Goal: Complete application form: Complete application form

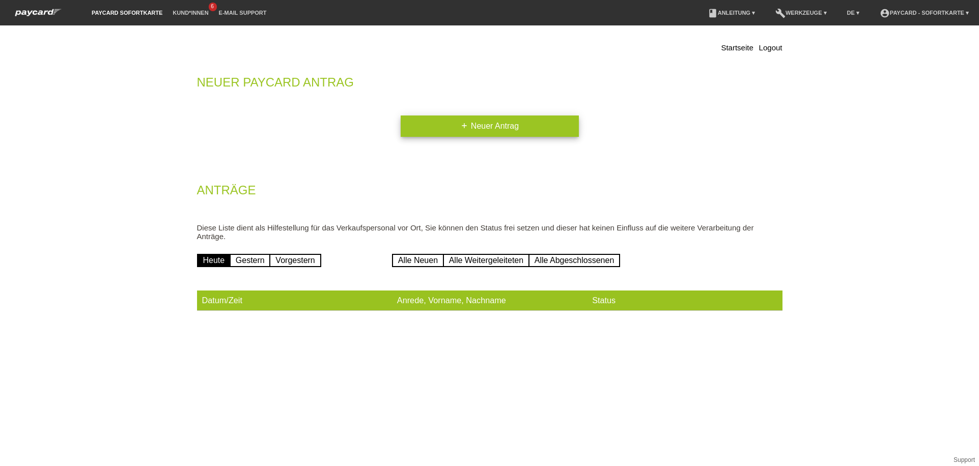
click at [474, 124] on link "add Neuer Antrag" at bounding box center [490, 126] width 178 height 21
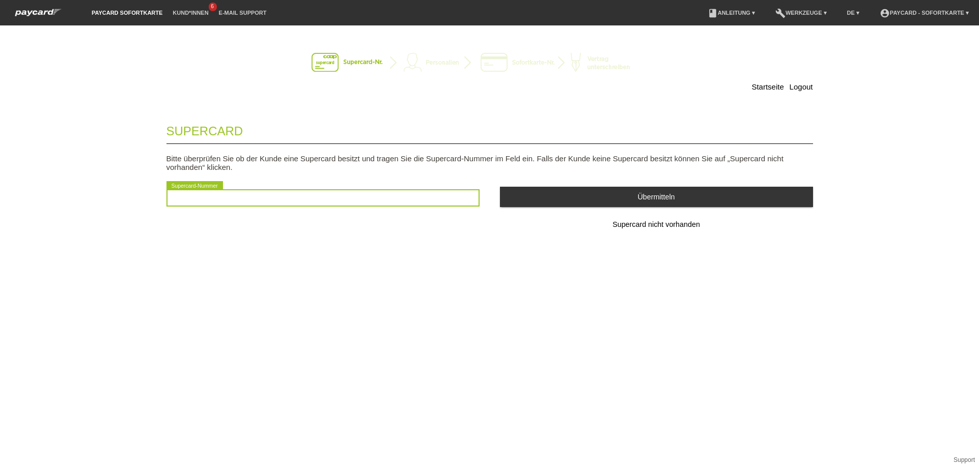
click at [431, 196] on input "text" at bounding box center [322, 197] width 313 height 17
type input "2"
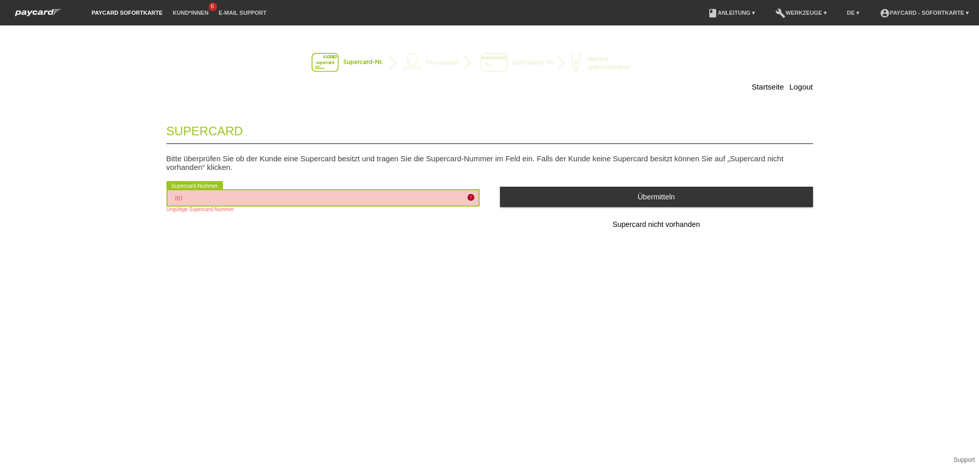
type input "8"
type input "2"
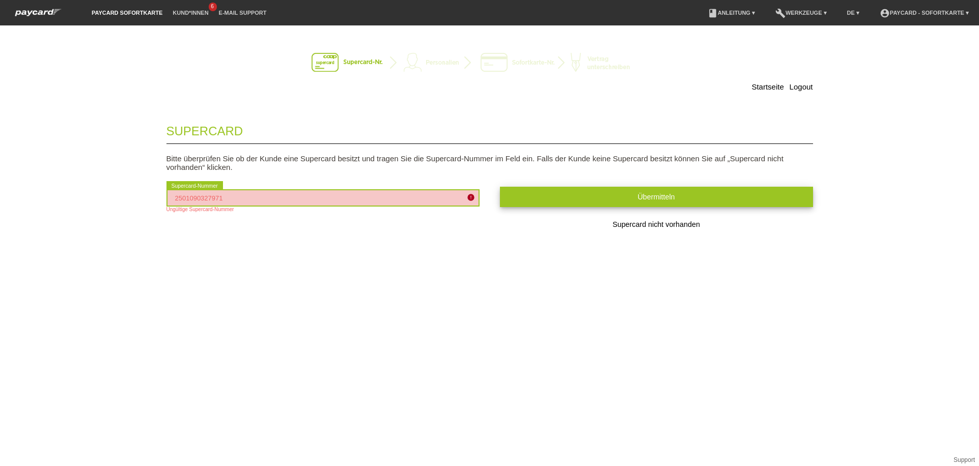
type input "2501090327971"
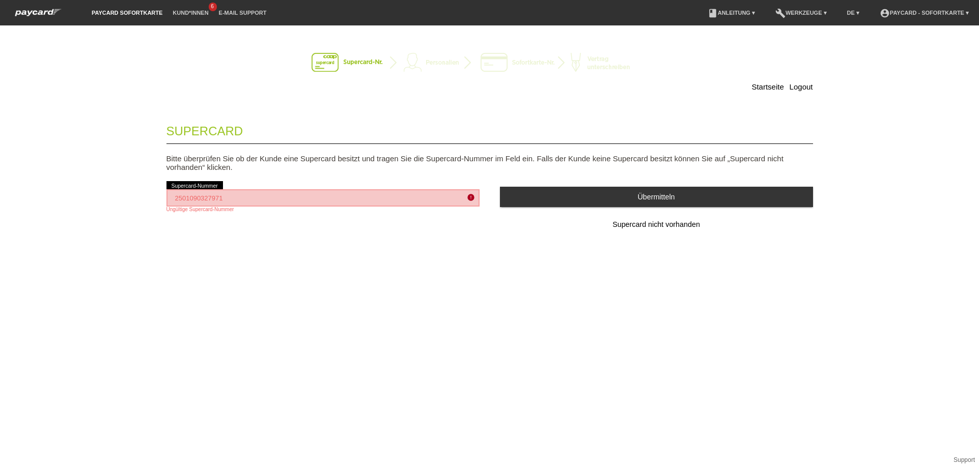
click at [554, 197] on button "Übermitteln" at bounding box center [656, 197] width 313 height 20
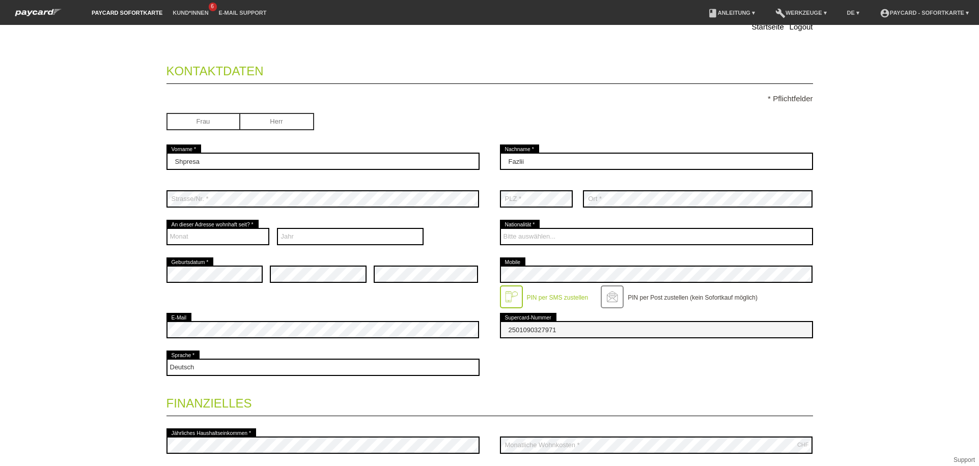
scroll to position [65, 0]
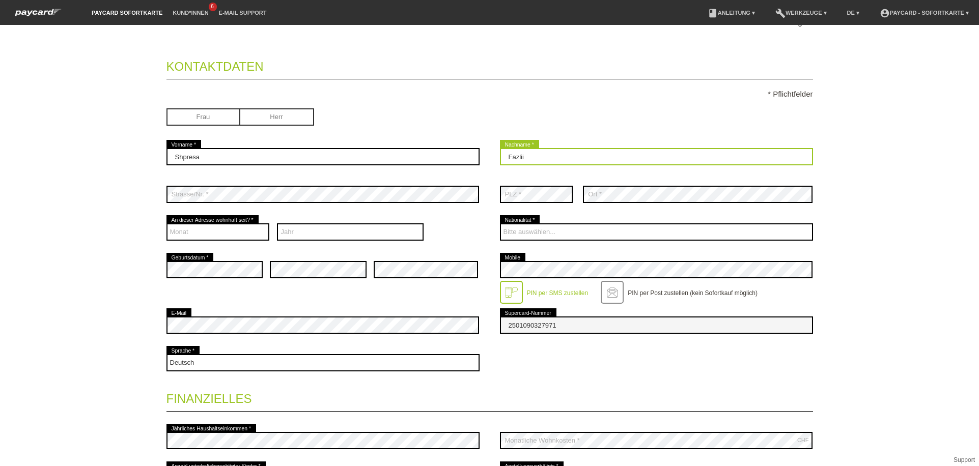
drag, startPoint x: 569, startPoint y: 160, endPoint x: 1, endPoint y: 150, distance: 568.3
click at [252, 168] on div "Shpresa error Vorname * Fazlii error Nachname *" at bounding box center [489, 157] width 647 height 38
type input "Elmazi"
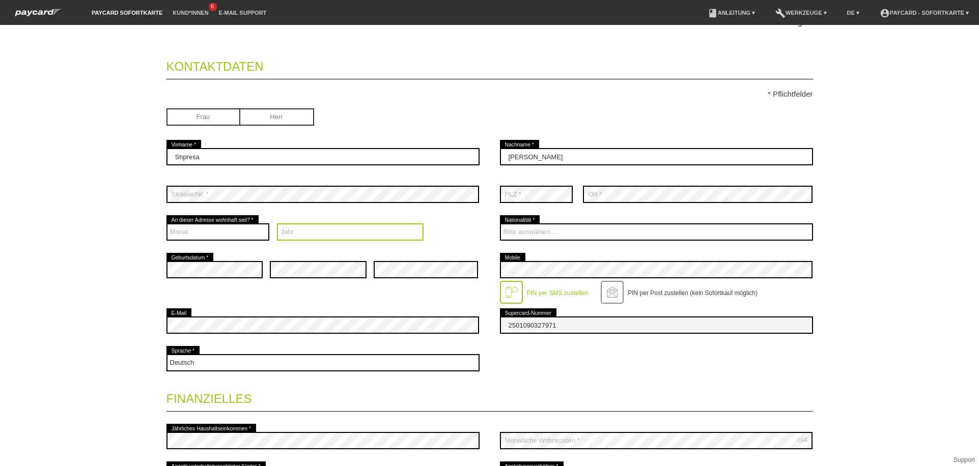
click at [299, 233] on select "Jahr 2025 2024 2023 2022 2021 2020 2019 2018 2017 2016" at bounding box center [350, 232] width 147 height 17
select select "2021"
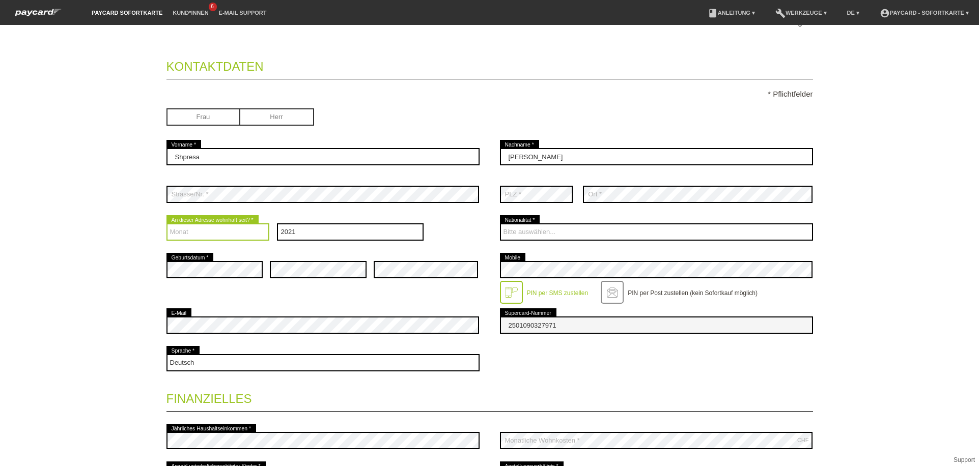
click at [225, 229] on select "Monat 01 02 03 04 05 06 07 08 09 10 11 12" at bounding box center [217, 232] width 103 height 17
select select "05"
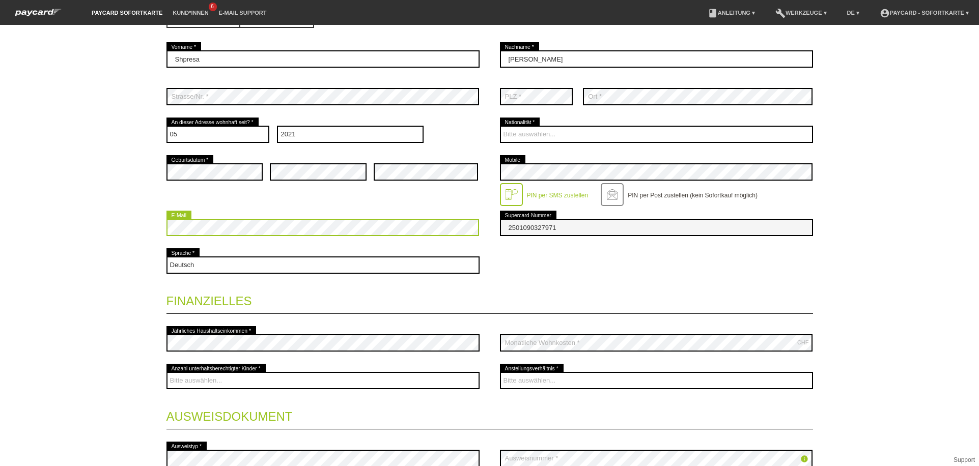
scroll to position [130, 0]
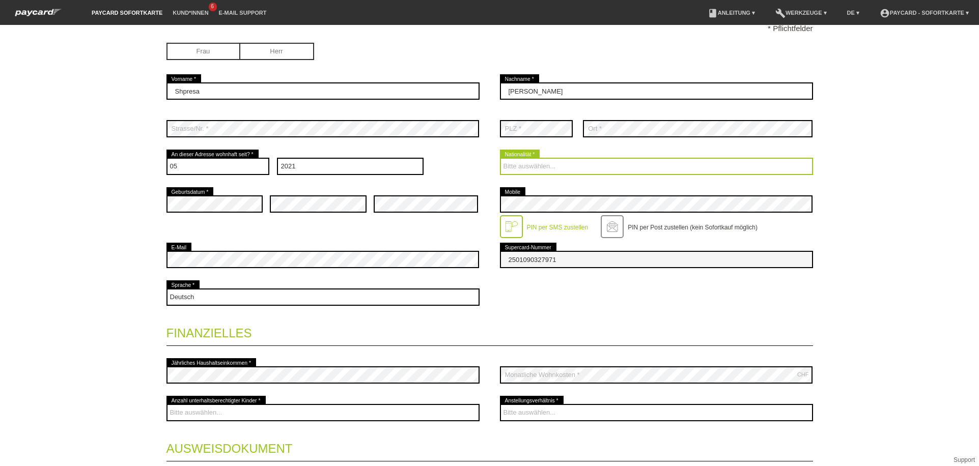
click at [565, 171] on select "Bitte auswählen... Schweiz Deutschland Liechtenstein Österreich ------------ Af…" at bounding box center [656, 166] width 313 height 17
click at [567, 168] on select "Bitte auswählen... Schweiz Deutschland Liechtenstein Österreich ------------ Af…" at bounding box center [656, 166] width 313 height 17
select select "CH"
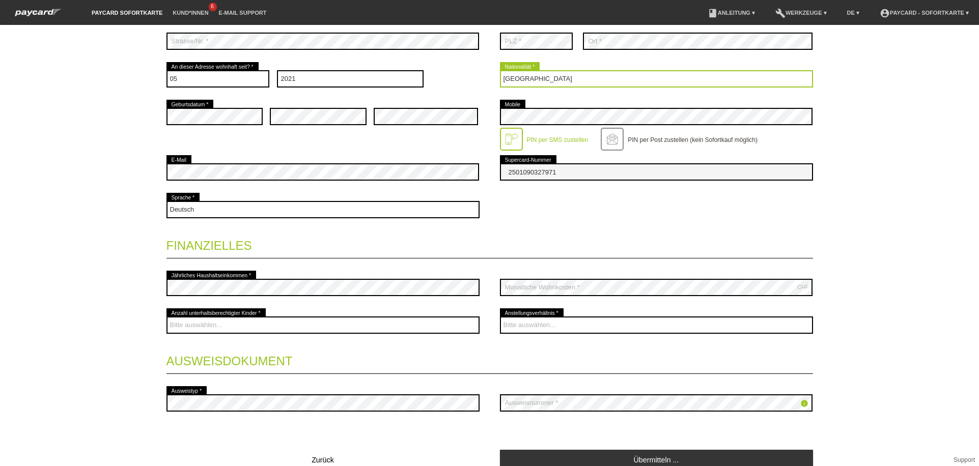
scroll to position [228, 0]
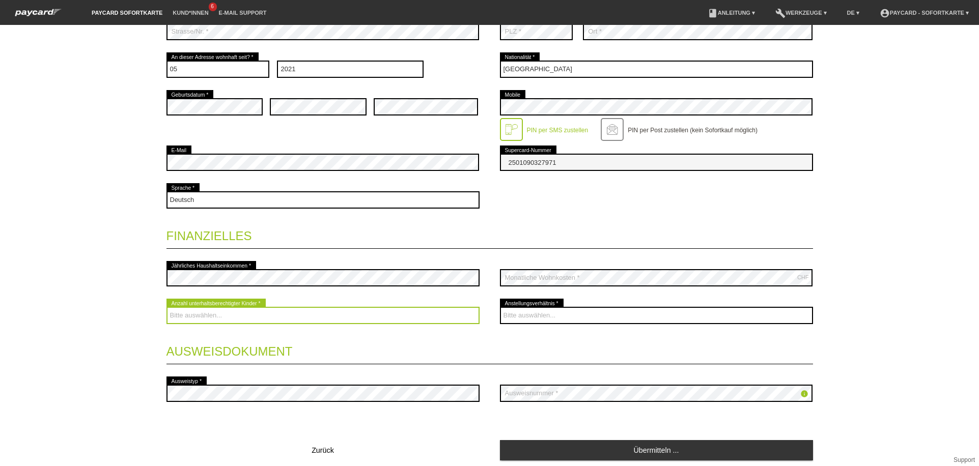
click at [302, 315] on select "Bitte auswählen... 0 1 2 3 4 5 6 7 8 9" at bounding box center [322, 315] width 313 height 17
select select "0"
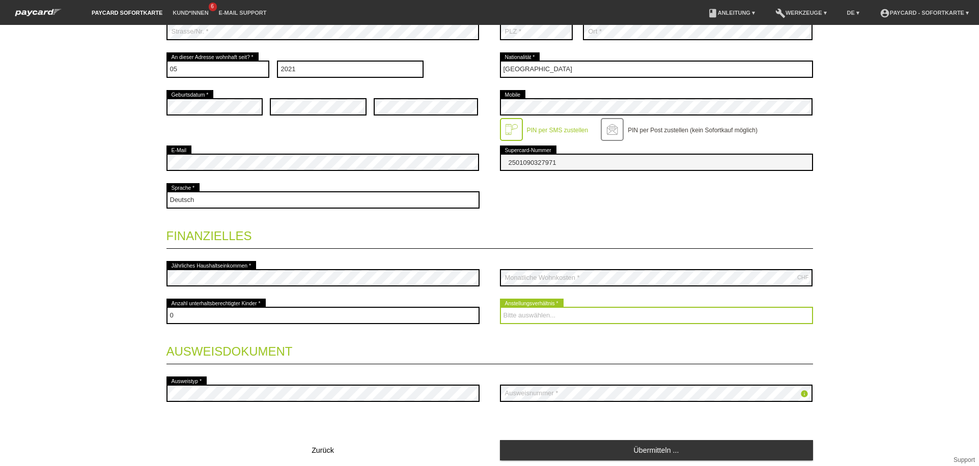
click at [530, 316] on select "Bitte auswählen... Unbefristet Befristet Lehrling/Student Pensioniert Nicht arb…" at bounding box center [656, 315] width 313 height 17
select select "UNLIMITED"
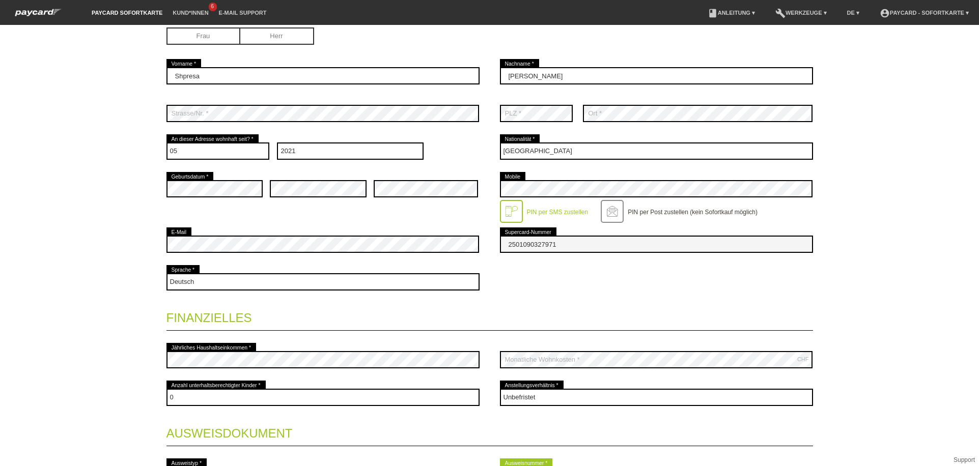
scroll to position [133, 0]
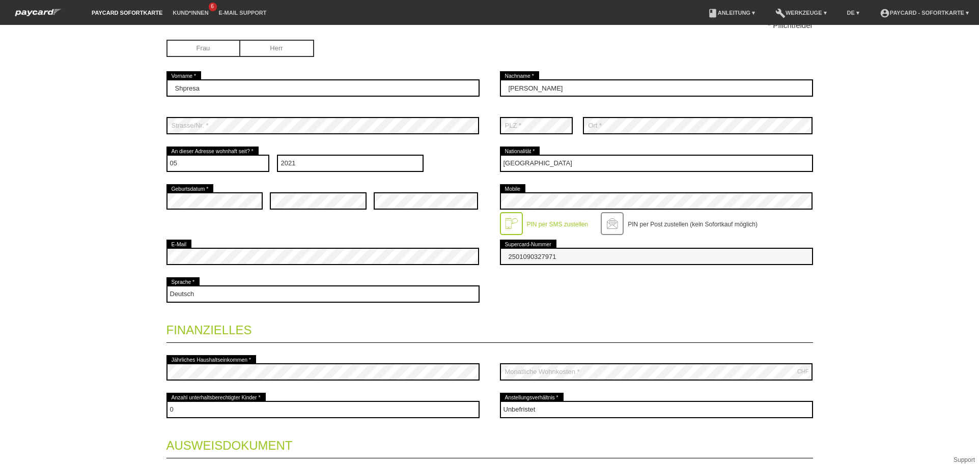
click at [200, 54] on input "radio" at bounding box center [203, 47] width 74 height 15
radio input "true"
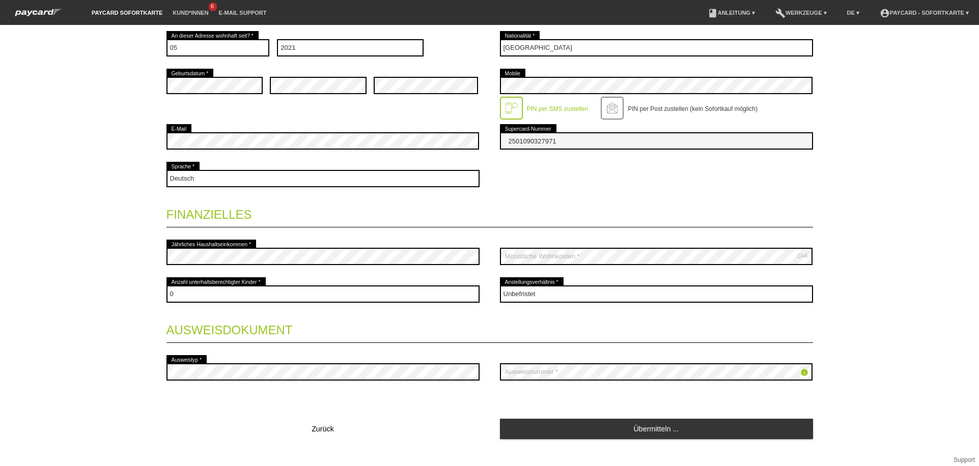
scroll to position [264, 0]
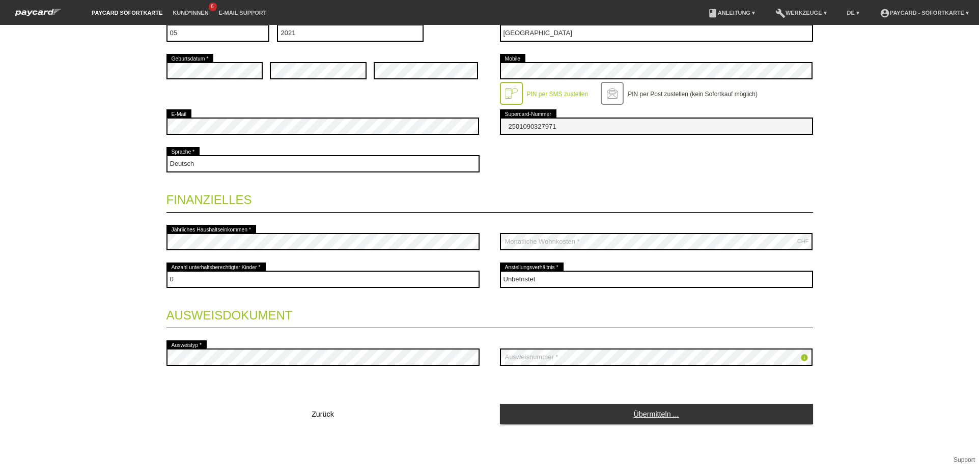
click at [647, 413] on link "Übermitteln ..." at bounding box center [656, 414] width 313 height 20
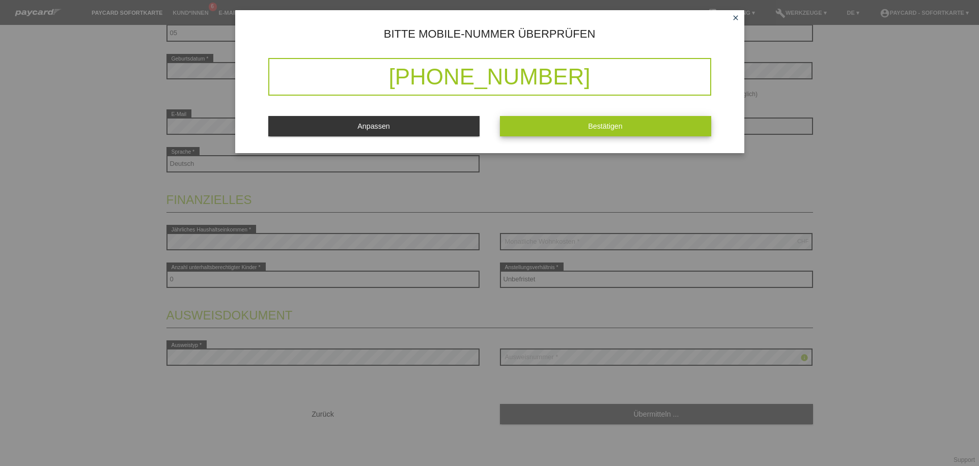
click at [557, 125] on button "Bestätigen" at bounding box center [605, 126] width 211 height 20
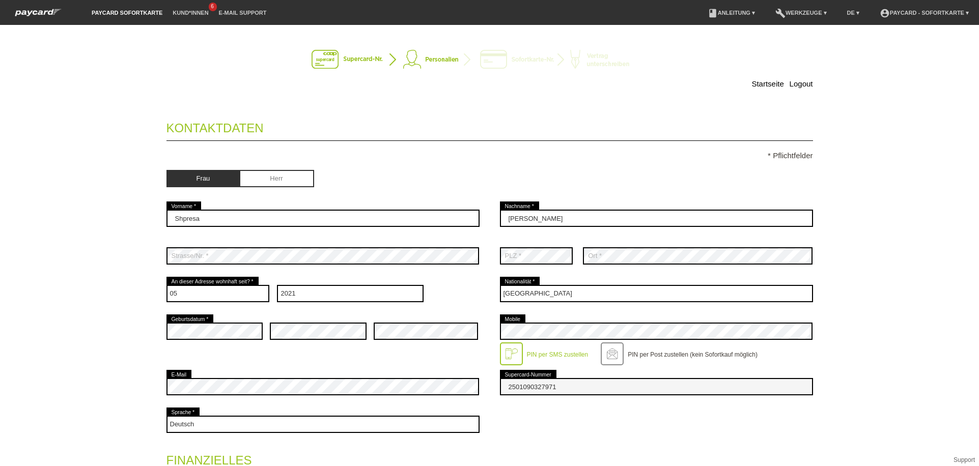
scroll to position [0, 0]
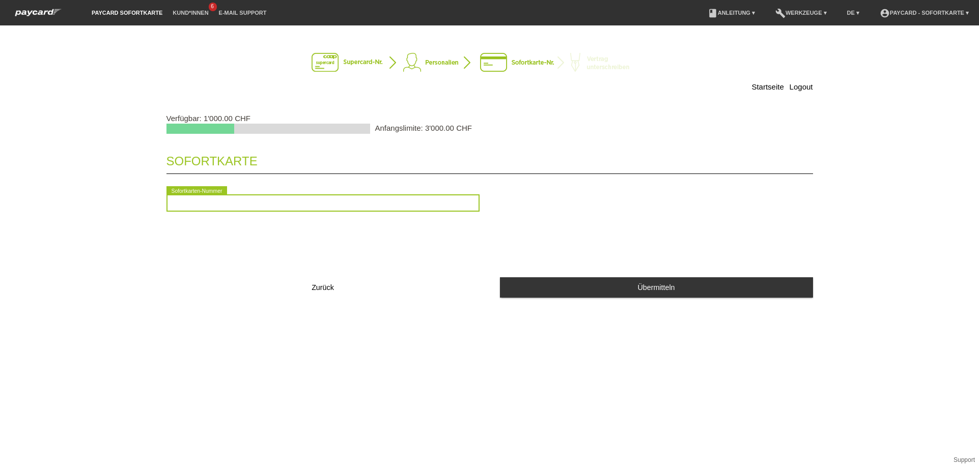
click at [451, 207] on input "text" at bounding box center [322, 202] width 313 height 17
type input "2090926382418"
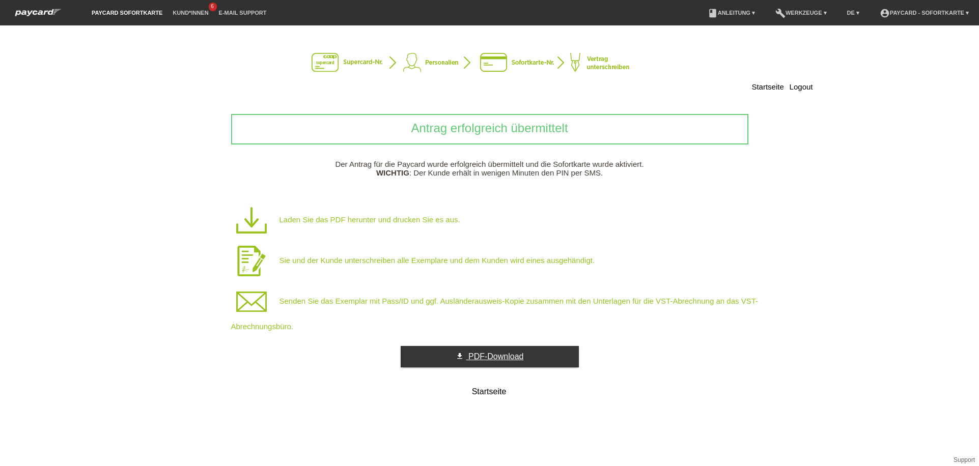
click at [498, 357] on span "PDF-Download" at bounding box center [495, 356] width 55 height 9
click at [508, 358] on span "PDF-Download" at bounding box center [495, 356] width 55 height 9
click at [458, 269] on p "Sie und der Kunde unterschreiben alle Exemplare und dem Kunden wird eines ausge…" at bounding box center [506, 261] width 550 height 41
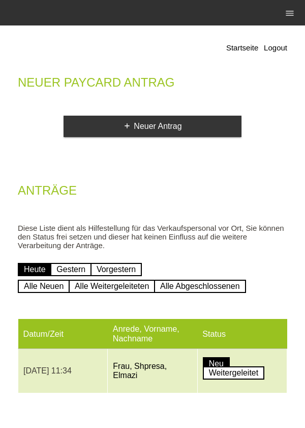
click at [88, 366] on td "[DATE] 11:34" at bounding box center [63, 371] width 90 height 44
click at [131, 373] on link "Frau, Shpresa, Elmazi" at bounding box center [140, 370] width 54 height 18
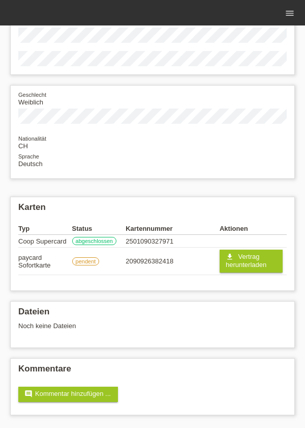
scroll to position [71, 0]
click at [209, 314] on h2 "Dateien" at bounding box center [152, 314] width 269 height 15
click at [206, 326] on div "Noch keine Dateien" at bounding box center [146, 326] width 256 height 8
click at [206, 328] on div "Noch keine Dateien" at bounding box center [146, 326] width 256 height 8
click at [207, 328] on div "Noch keine Dateien" at bounding box center [146, 326] width 256 height 8
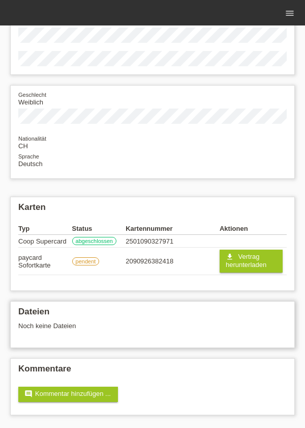
click at [209, 328] on div "Noch keine Dateien" at bounding box center [146, 326] width 256 height 8
click at [50, 306] on div "Dateien Noch keine Dateien" at bounding box center [152, 324] width 285 height 47
click at [215, 327] on div "Noch keine Dateien" at bounding box center [146, 326] width 256 height 8
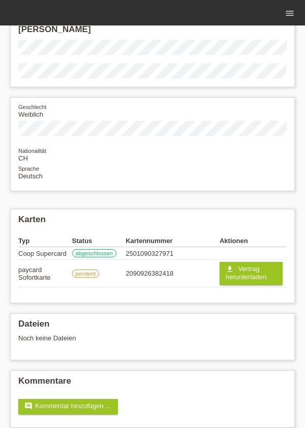
scroll to position [71, 0]
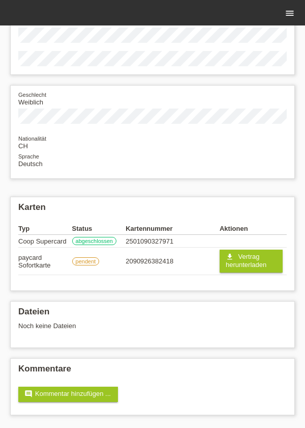
click at [287, 16] on icon "menu" at bounding box center [290, 13] width 10 height 10
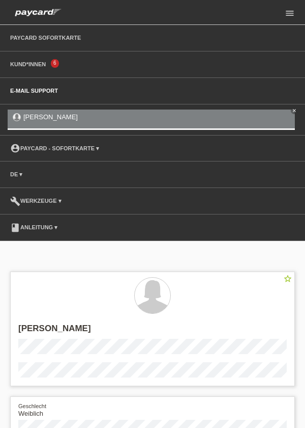
click at [31, 89] on link "E-Mail Support" at bounding box center [34, 91] width 58 height 6
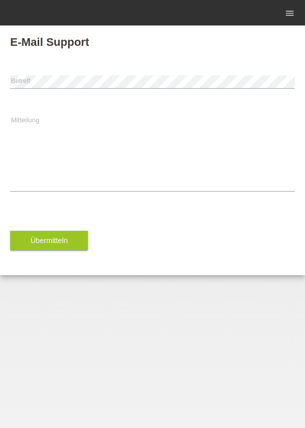
click at [202, 69] on div "error [GEOGRAPHIC_DATA]" at bounding box center [152, 82] width 285 height 26
click at [192, 158] on textarea "Mitteilung" at bounding box center [152, 153] width 285 height 77
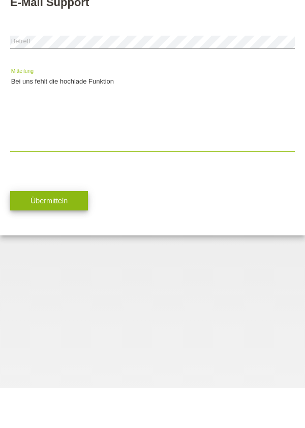
type textarea "Bei uns fehlt die hochlade Funktion"
click at [39, 242] on span "Übermitteln" at bounding box center [49, 240] width 37 height 8
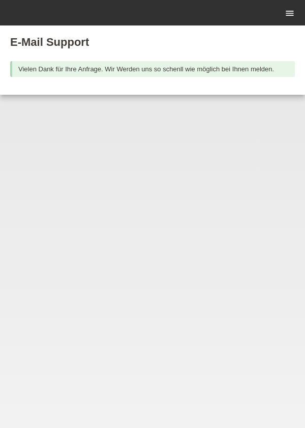
click at [283, 16] on link "menu" at bounding box center [290, 13] width 20 height 6
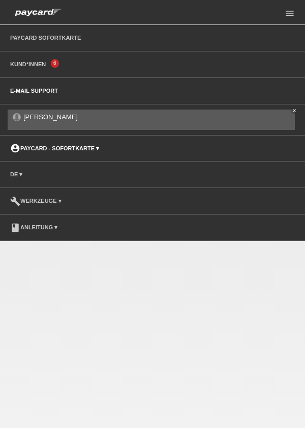
click at [40, 147] on link "account_circle paycard - Sofortkarte ▾" at bounding box center [54, 148] width 99 height 6
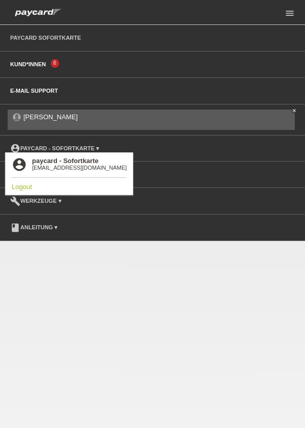
click at [30, 64] on link "Kund*innen" at bounding box center [28, 64] width 46 height 6
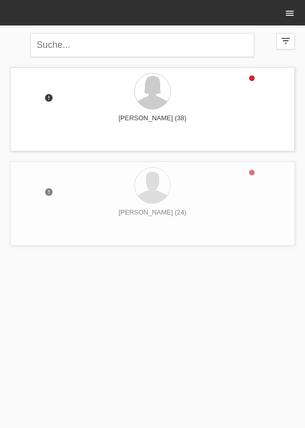
click at [285, 11] on icon "menu" at bounding box center [290, 13] width 10 height 10
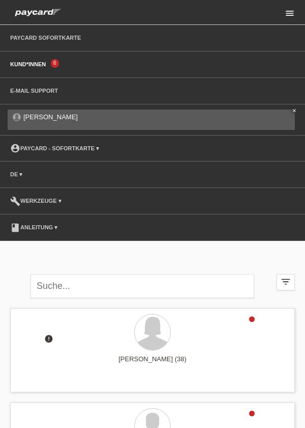
click at [284, 15] on link "menu" at bounding box center [290, 13] width 20 height 6
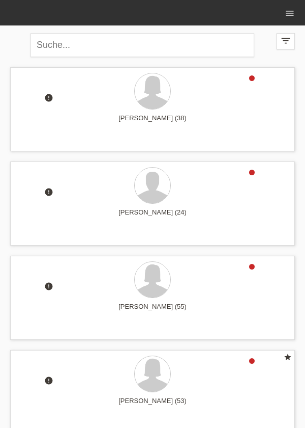
click at [279, 22] on ul "menu" at bounding box center [290, 13] width 31 height 26
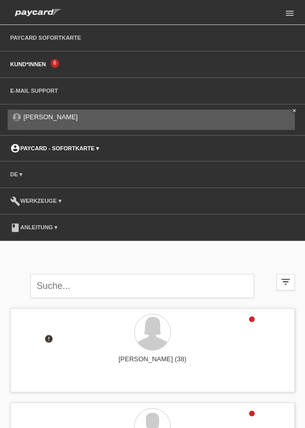
click at [45, 150] on link "account_circle paycard - Sofortkarte ▾" at bounding box center [54, 148] width 99 height 6
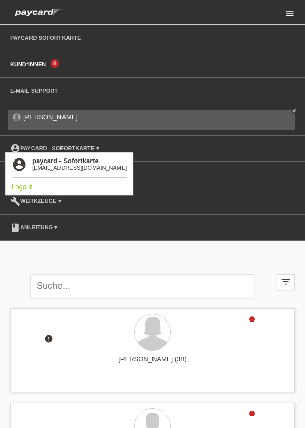
click at [291, 9] on icon "menu" at bounding box center [290, 13] width 10 height 10
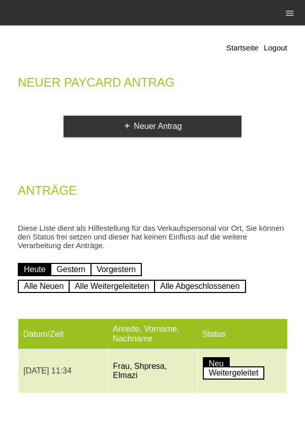
click at [164, 390] on td "Frau, Shpresa, Elmazi" at bounding box center [153, 371] width 90 height 44
click at [101, 362] on td "[DATE] 11:34" at bounding box center [63, 371] width 90 height 44
click at [124, 369] on link "Frau, Shpresa, Elmazi" at bounding box center [140, 370] width 54 height 18
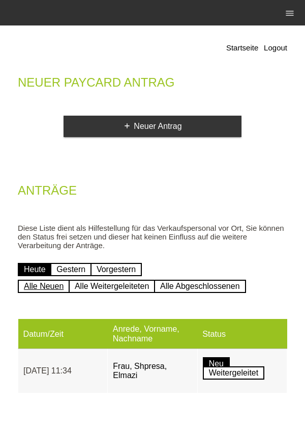
click at [41, 293] on link "Alle Neuen" at bounding box center [44, 286] width 52 height 13
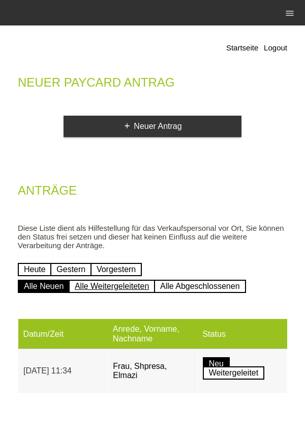
click at [127, 293] on link "Alle Weitergeleiteten" at bounding box center [112, 286] width 87 height 13
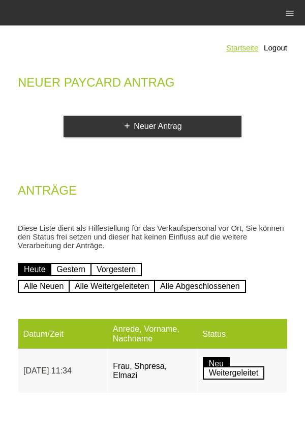
click at [236, 48] on link "Startseite" at bounding box center [243, 47] width 32 height 9
click at [285, 15] on icon "menu" at bounding box center [290, 13] width 10 height 10
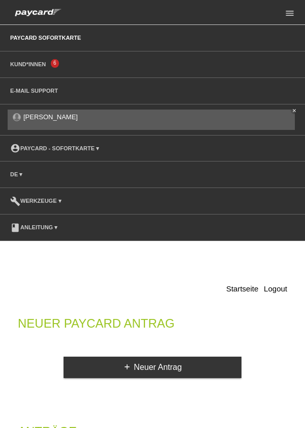
click at [224, 67] on li "Kund*innen 6" at bounding box center [152, 64] width 305 height 26
click at [25, 66] on link "Kund*innen" at bounding box center [28, 64] width 46 height 6
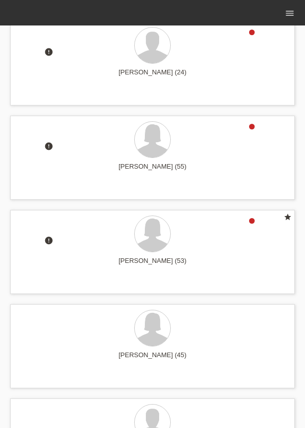
scroll to position [142, 0]
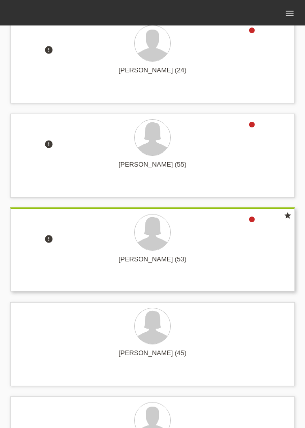
click at [169, 252] on div "error Huriye Birol (53) star launch Anzeigen" at bounding box center [152, 249] width 285 height 84
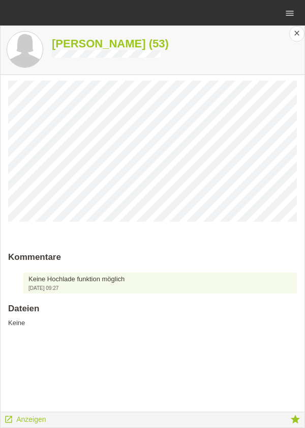
scroll to position [182, 0]
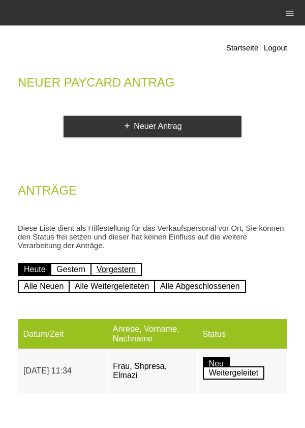
click at [133, 264] on link "Vorgestern" at bounding box center [116, 269] width 51 height 13
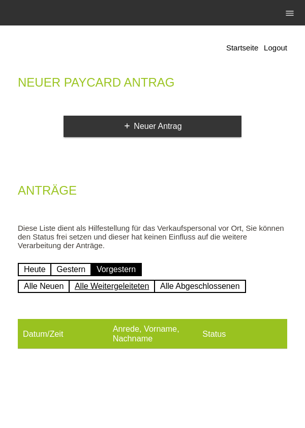
click at [142, 293] on link "Alle Weitergeleiteten" at bounding box center [112, 286] width 87 height 13
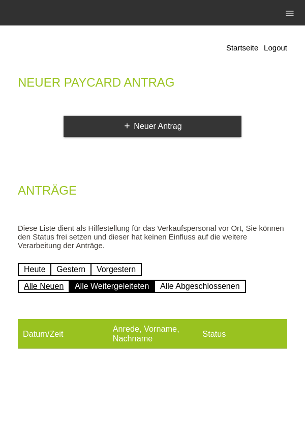
click at [49, 287] on link "Alle Neuen" at bounding box center [44, 286] width 52 height 13
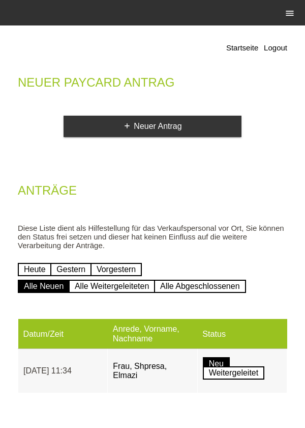
click at [286, 12] on icon "menu" at bounding box center [290, 13] width 10 height 10
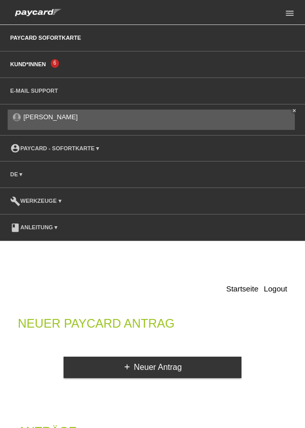
click at [40, 64] on link "Kund*innen" at bounding box center [28, 64] width 46 height 6
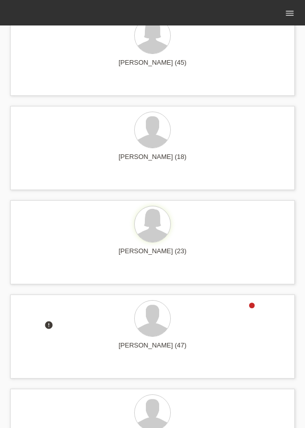
scroll to position [433, 0]
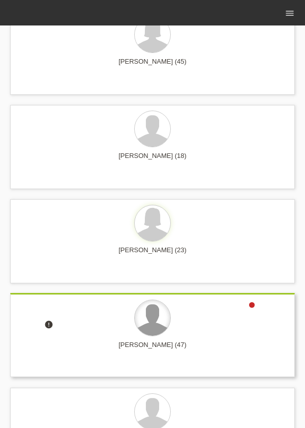
click at [143, 328] on div at bounding box center [153, 318] width 36 height 36
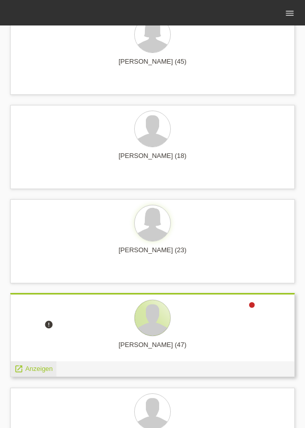
click at [26, 371] on span "Anzeigen" at bounding box center [38, 369] width 27 height 8
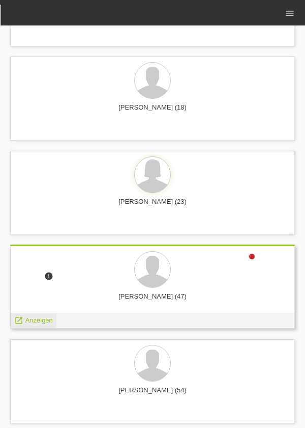
scroll to position [482, 0]
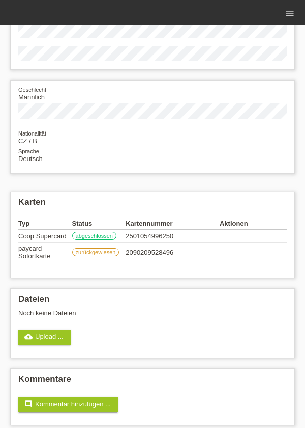
scroll to position [86, 0]
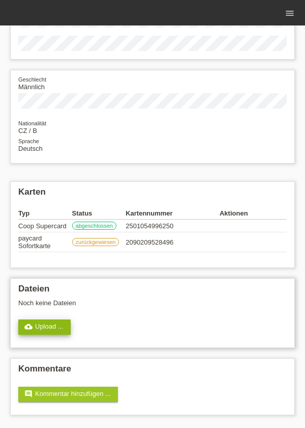
click at [42, 330] on link "cloud_upload Upload ..." at bounding box center [44, 326] width 52 height 15
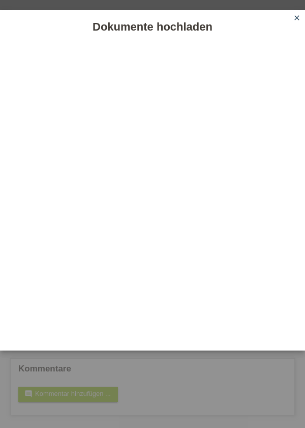
click at [291, 21] on link "close" at bounding box center [297, 19] width 13 height 12
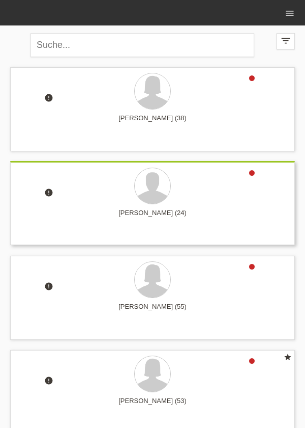
click at [46, 191] on icon "error" at bounding box center [48, 192] width 9 height 9
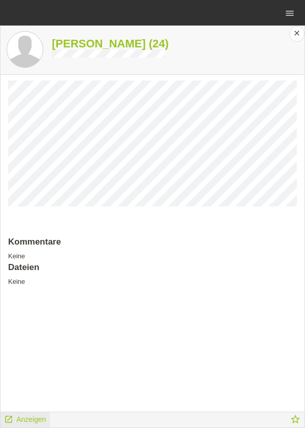
click at [24, 418] on span "Anzeigen" at bounding box center [31, 419] width 30 height 8
